Goal: Contribute content

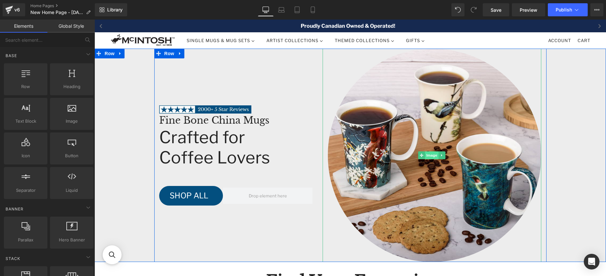
click at [432, 156] on span "Image" at bounding box center [432, 156] width 14 height 8
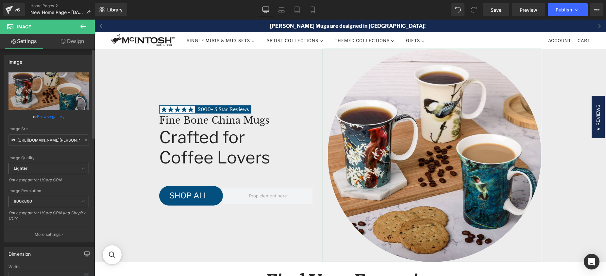
click at [42, 119] on link "Browse gallery" at bounding box center [51, 116] width 28 height 11
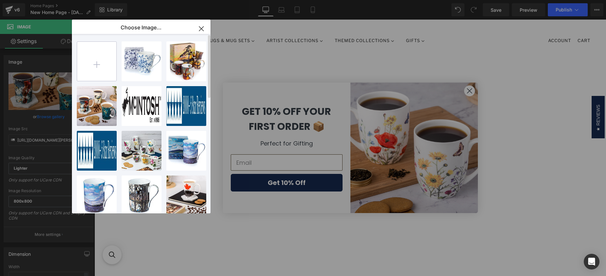
click at [97, 64] on input "file" at bounding box center [96, 61] width 39 height 39
type input "C:\fakepath\The Blues Set of 4 Mugs Lifestyle.jpg"
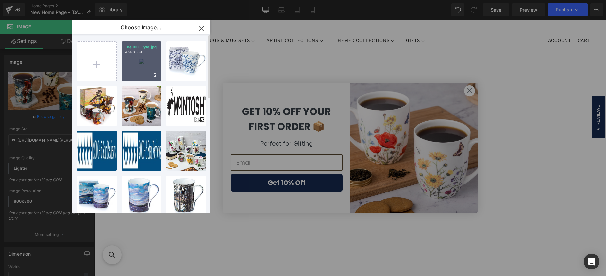
click at [150, 62] on div "The Blu...tyle.jpg 434.83 KB" at bounding box center [142, 61] width 40 height 40
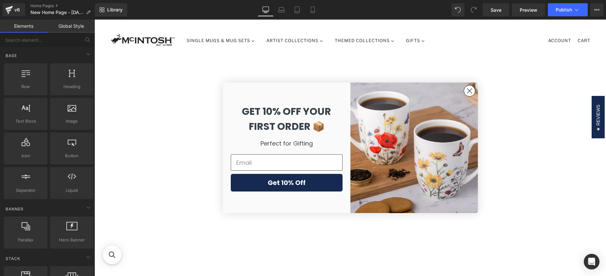
click at [469, 90] on circle "Close dialog" at bounding box center [468, 91] width 11 height 11
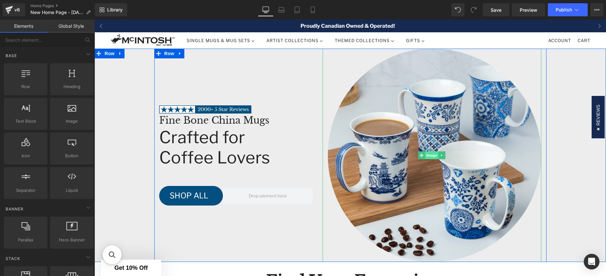
click at [427, 158] on span "Image" at bounding box center [432, 156] width 14 height 8
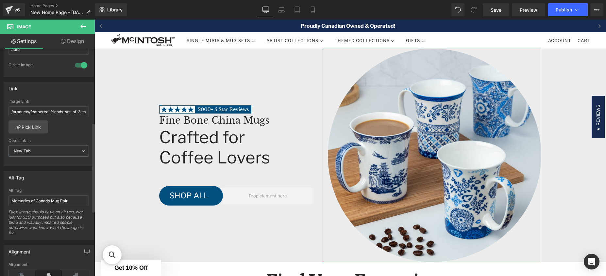
scroll to position [300, 0]
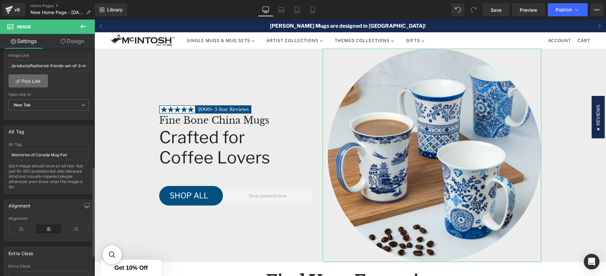
click at [36, 83] on link "Pick Link" at bounding box center [28, 80] width 40 height 13
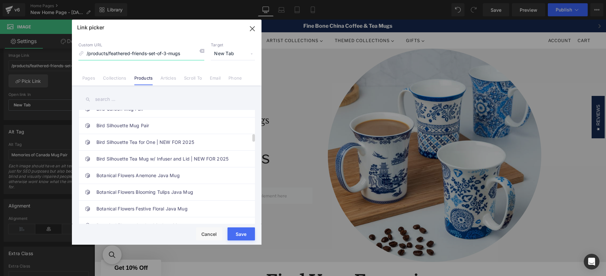
scroll to position [343, 0]
click at [125, 97] on input "text" at bounding box center [166, 99] width 176 height 15
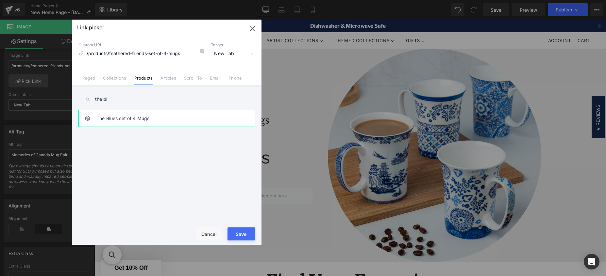
type input "the bl"
click at [123, 119] on link "The Blues set of 4 Mugs" at bounding box center [168, 118] width 144 height 16
click at [241, 236] on button "Save" at bounding box center [240, 234] width 27 height 13
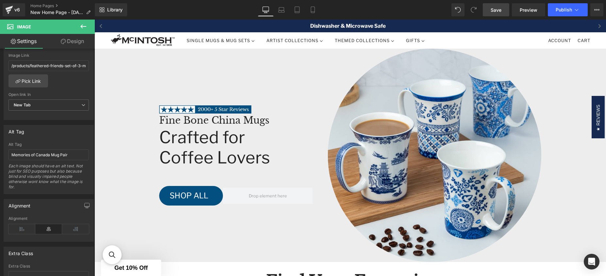
click at [495, 11] on span "Save" at bounding box center [495, 10] width 11 height 7
click at [577, 10] on icon at bounding box center [576, 10] width 7 height 7
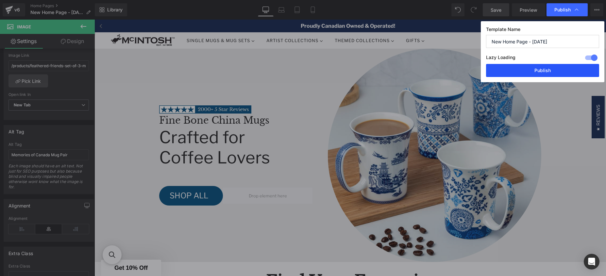
click at [544, 69] on button "Publish" at bounding box center [542, 70] width 113 height 13
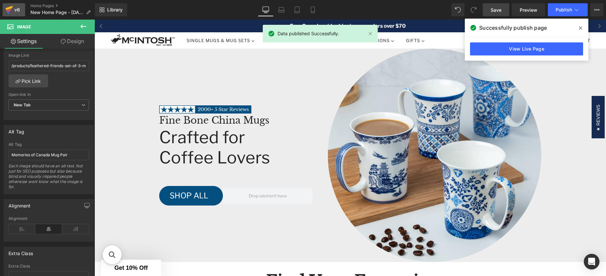
click at [21, 10] on div "v6" at bounding box center [17, 10] width 8 height 8
